Goal: Task Accomplishment & Management: Use online tool/utility

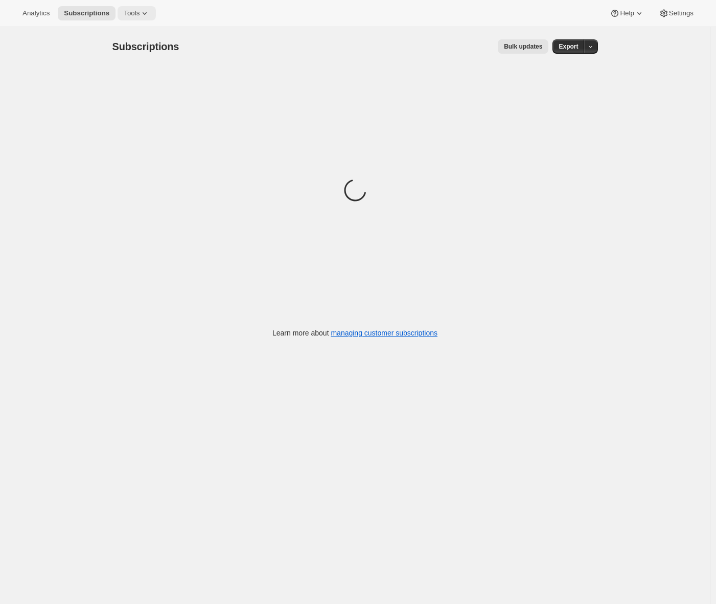
click at [140, 12] on span "Tools" at bounding box center [132, 13] width 16 height 8
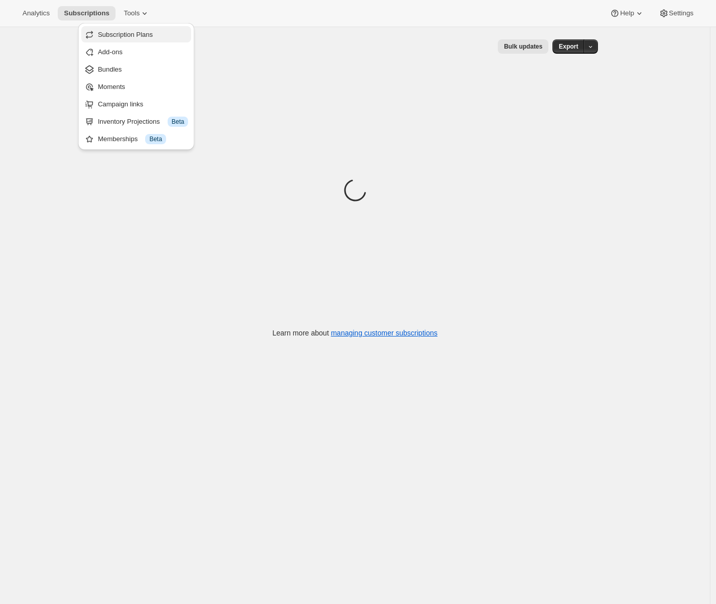
click at [134, 32] on span "Subscription Plans" at bounding box center [125, 35] width 55 height 8
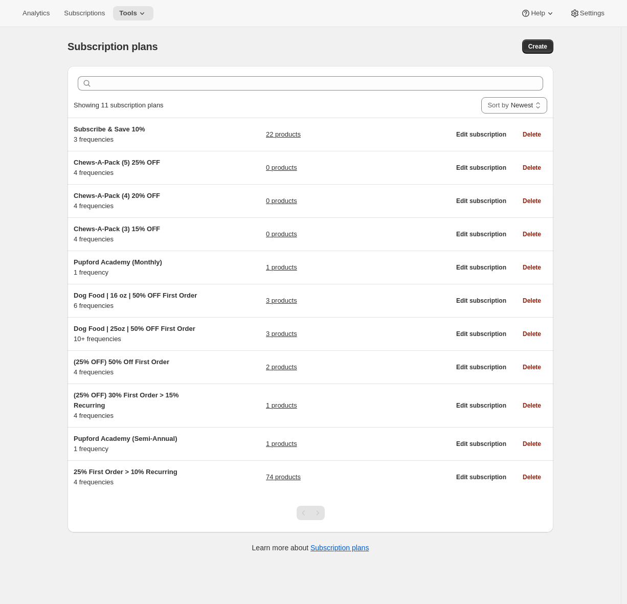
click at [36, 261] on div "Subscription plans. This page is ready Subscription plans Create Clear Showing …" at bounding box center [310, 329] width 621 height 604
click at [147, 15] on icon at bounding box center [142, 13] width 10 height 10
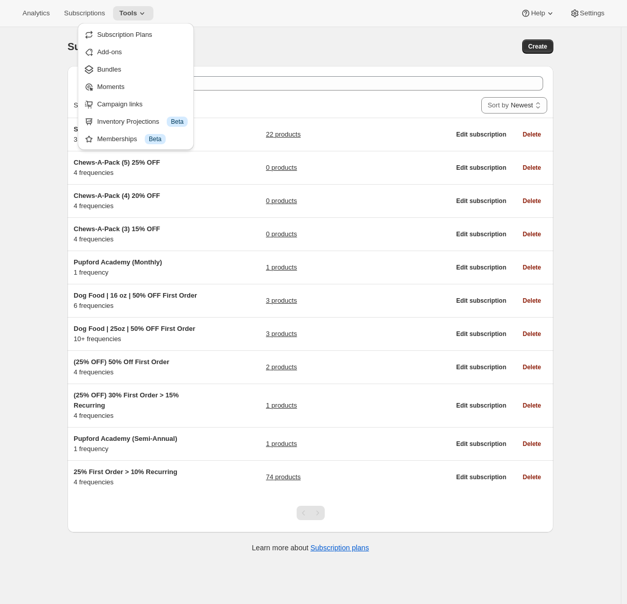
click at [111, 73] on span "Bundles" at bounding box center [109, 69] width 24 height 8
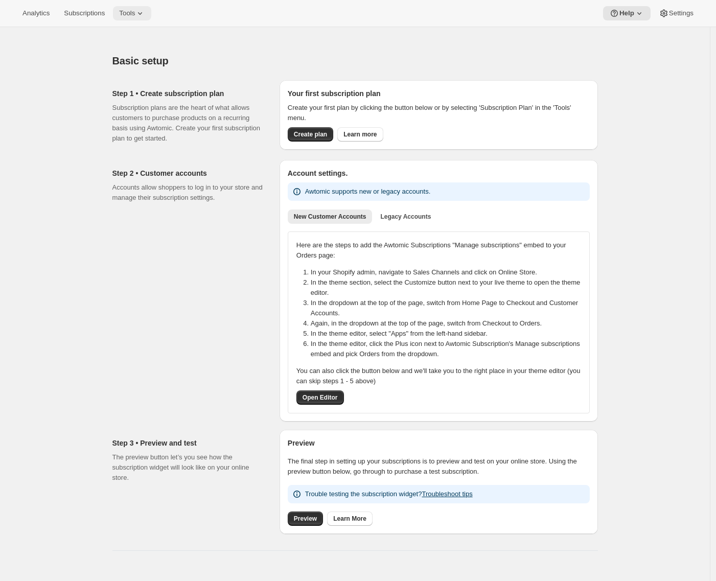
click at [129, 12] on span "Tools" at bounding box center [127, 13] width 16 height 8
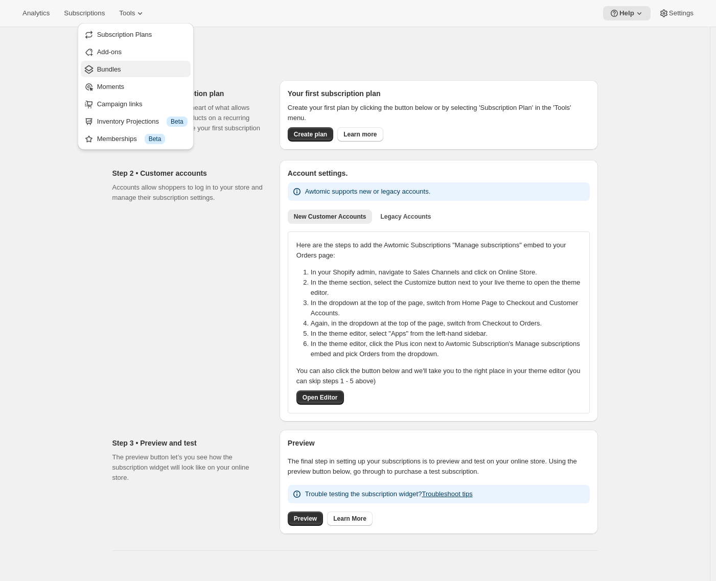
click at [127, 70] on span "Bundles" at bounding box center [142, 69] width 90 height 10
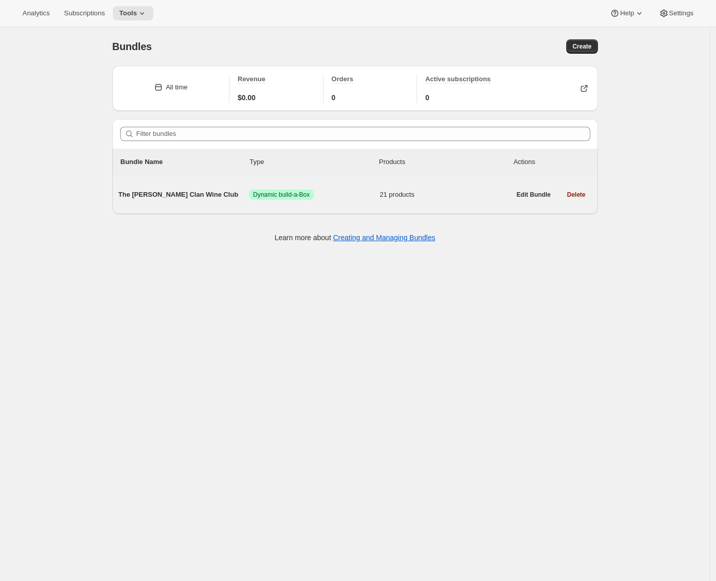
click at [166, 193] on span "The [PERSON_NAME] Clan Wine Club" at bounding box center [184, 195] width 131 height 10
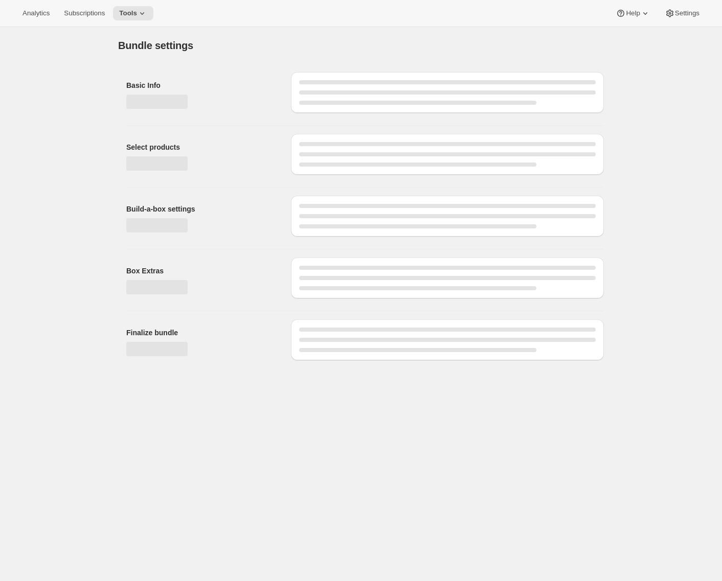
type input "The [PERSON_NAME] Clan Wine Club"
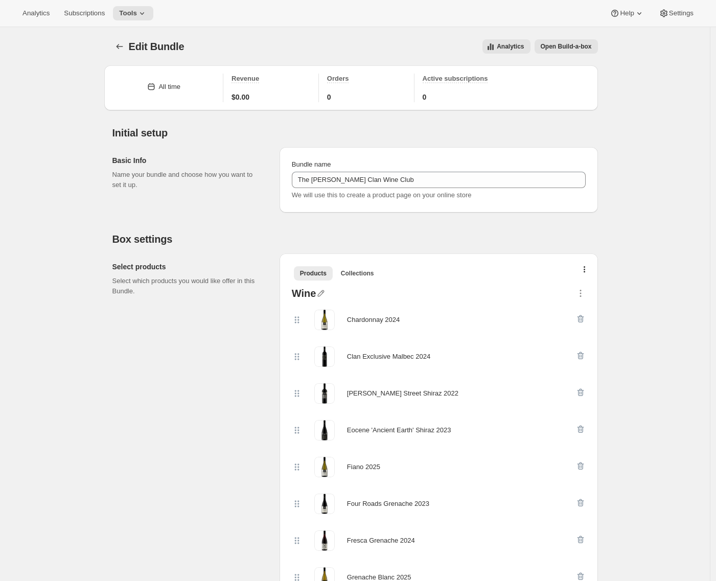
click at [589, 48] on span "Open Build-a-box" at bounding box center [566, 46] width 51 height 8
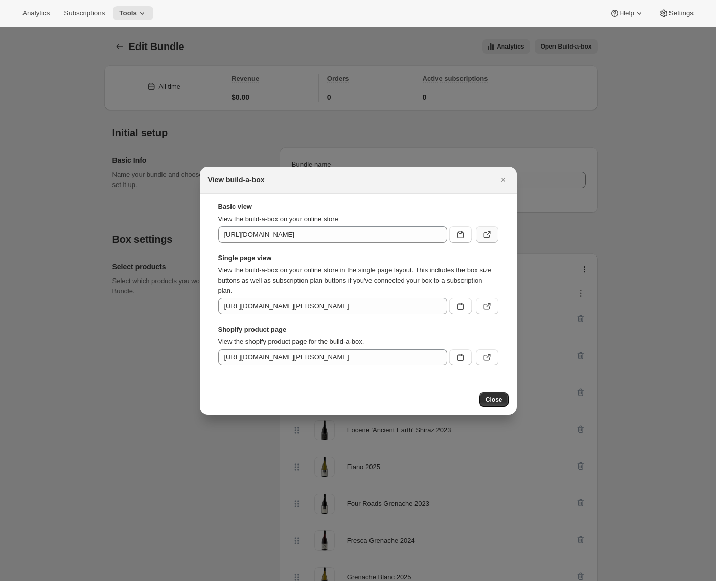
click at [489, 237] on icon ":r41:" at bounding box center [487, 235] width 6 height 6
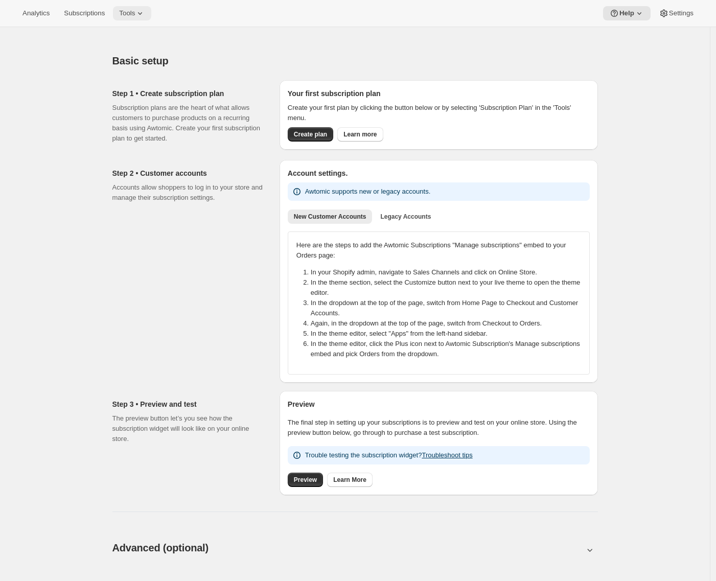
click at [135, 10] on span "Tools" at bounding box center [127, 13] width 16 height 8
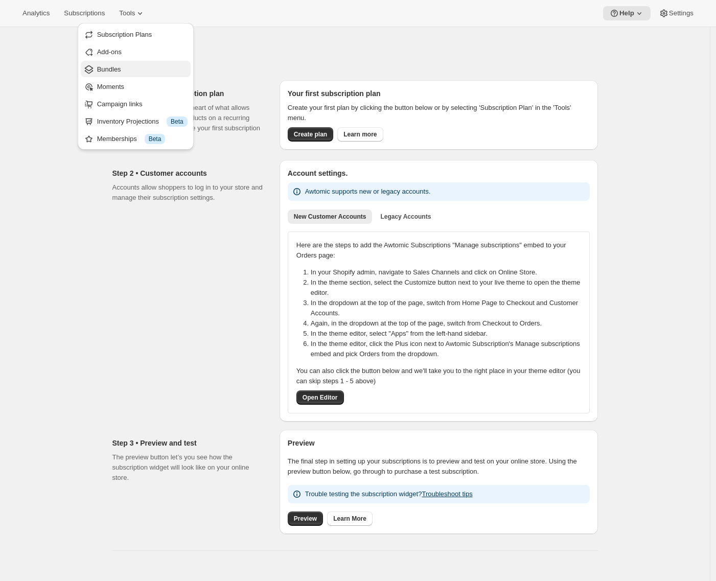
click at [125, 71] on span "Bundles" at bounding box center [142, 69] width 90 height 10
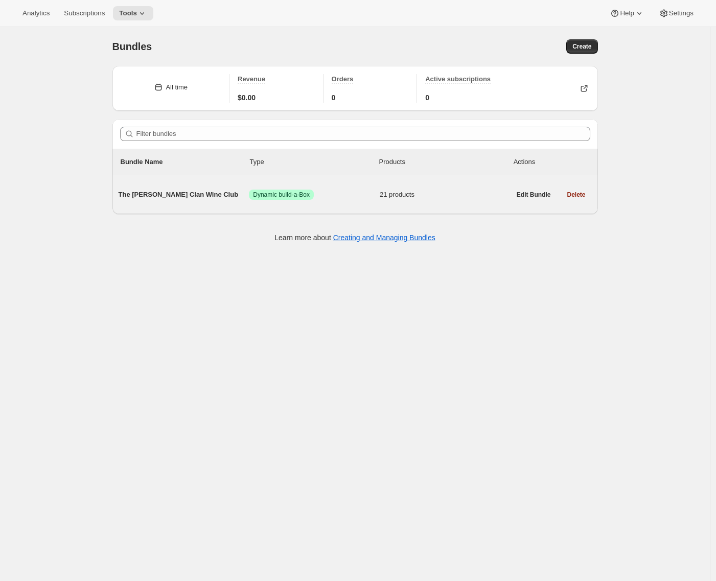
click at [220, 183] on div "The Maxwell Clan Wine Club Success Dynamic build-a-Box 21 products" at bounding box center [315, 194] width 392 height 27
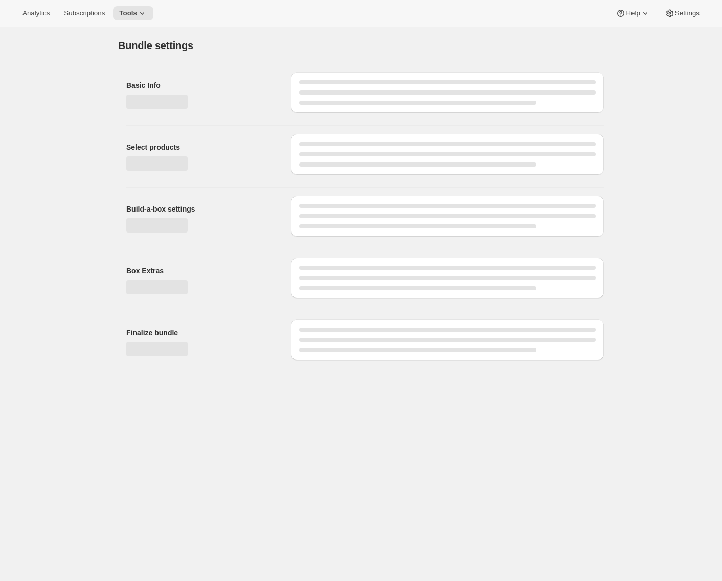
type input "The Maxwell Clan Wine Club"
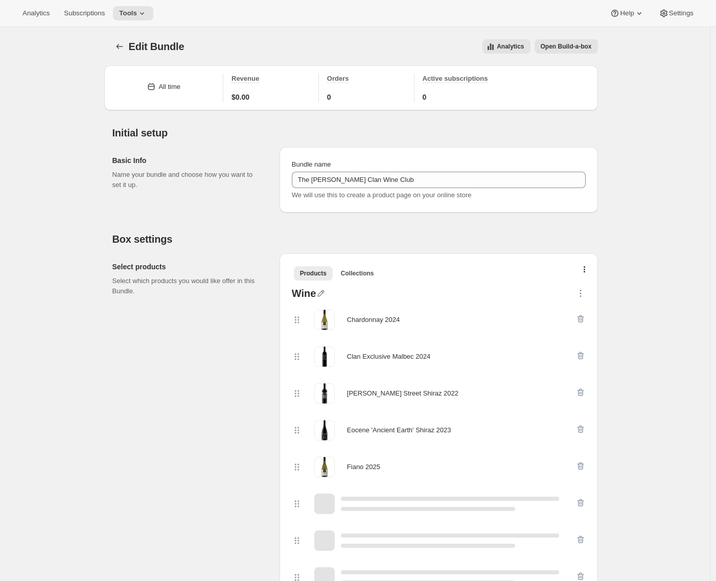
click at [561, 47] on span "Open Build-a-box" at bounding box center [566, 46] width 51 height 8
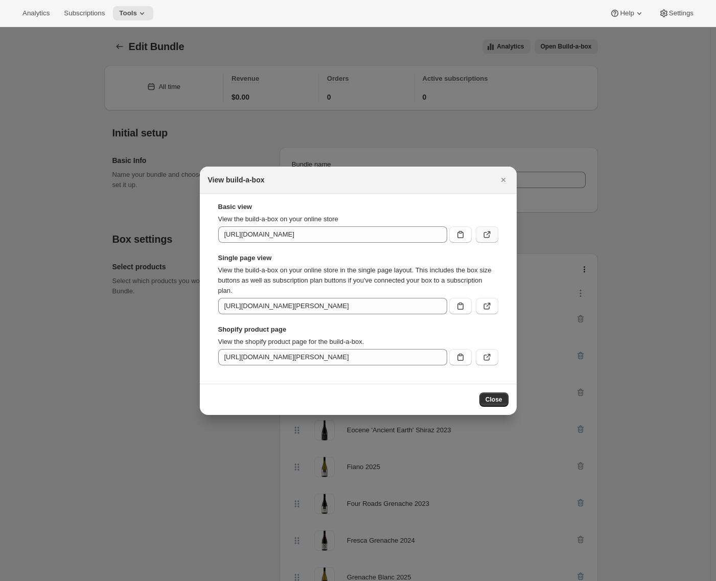
click at [485, 235] on icon ":r41:" at bounding box center [487, 235] width 10 height 10
click at [503, 182] on icon "Close" at bounding box center [503, 180] width 10 height 10
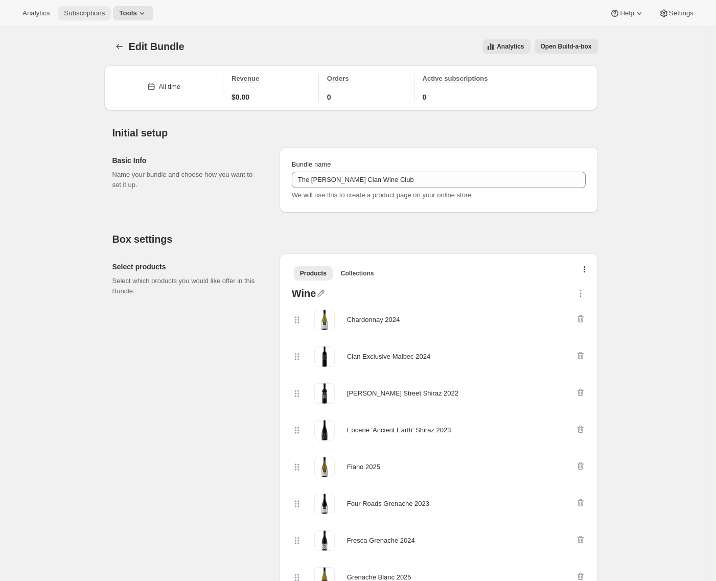
click at [82, 12] on span "Subscriptions" at bounding box center [84, 13] width 41 height 8
